Goal: Information Seeking & Learning: Learn about a topic

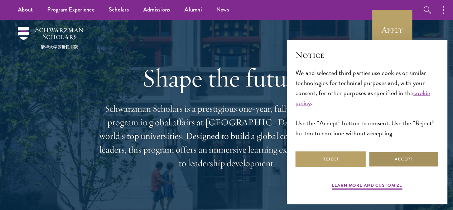
click at [395, 156] on button "Accept" at bounding box center [404, 159] width 70 height 16
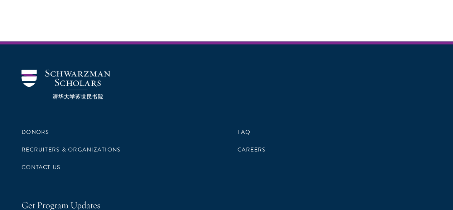
scroll to position [2105, 0]
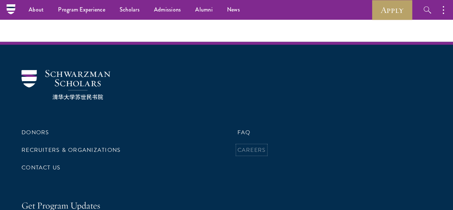
click at [254, 145] on link "Careers" at bounding box center [251, 149] width 29 height 9
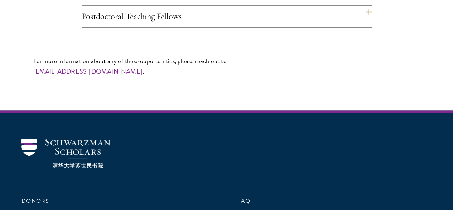
scroll to position [619, 0]
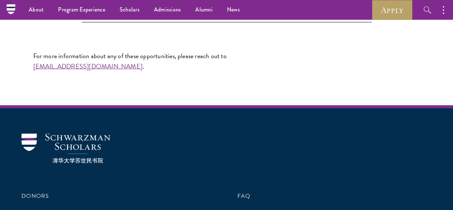
click at [367, 22] on h4 "Postdoctoral Teaching Fellows" at bounding box center [227, 10] width 290 height 21
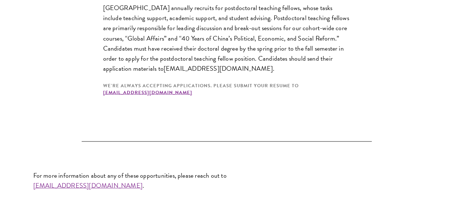
scroll to position [650, 0]
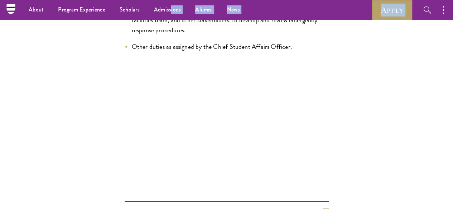
scroll to position [1330, 0]
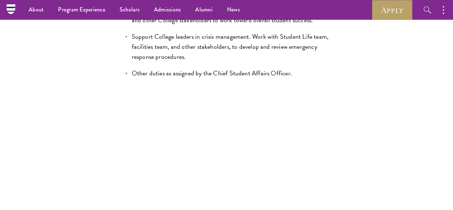
drag, startPoint x: 63, startPoint y: 113, endPoint x: 176, endPoint y: 64, distance: 122.5
copy div "Responsibilities include leading and managing all aspects of the residential/co…"
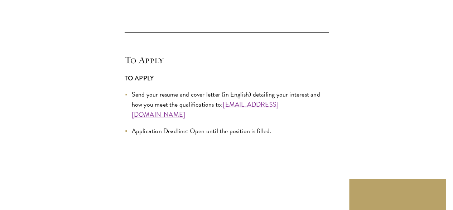
scroll to position [2166, 0]
